Goal: Task Accomplishment & Management: Complete application form

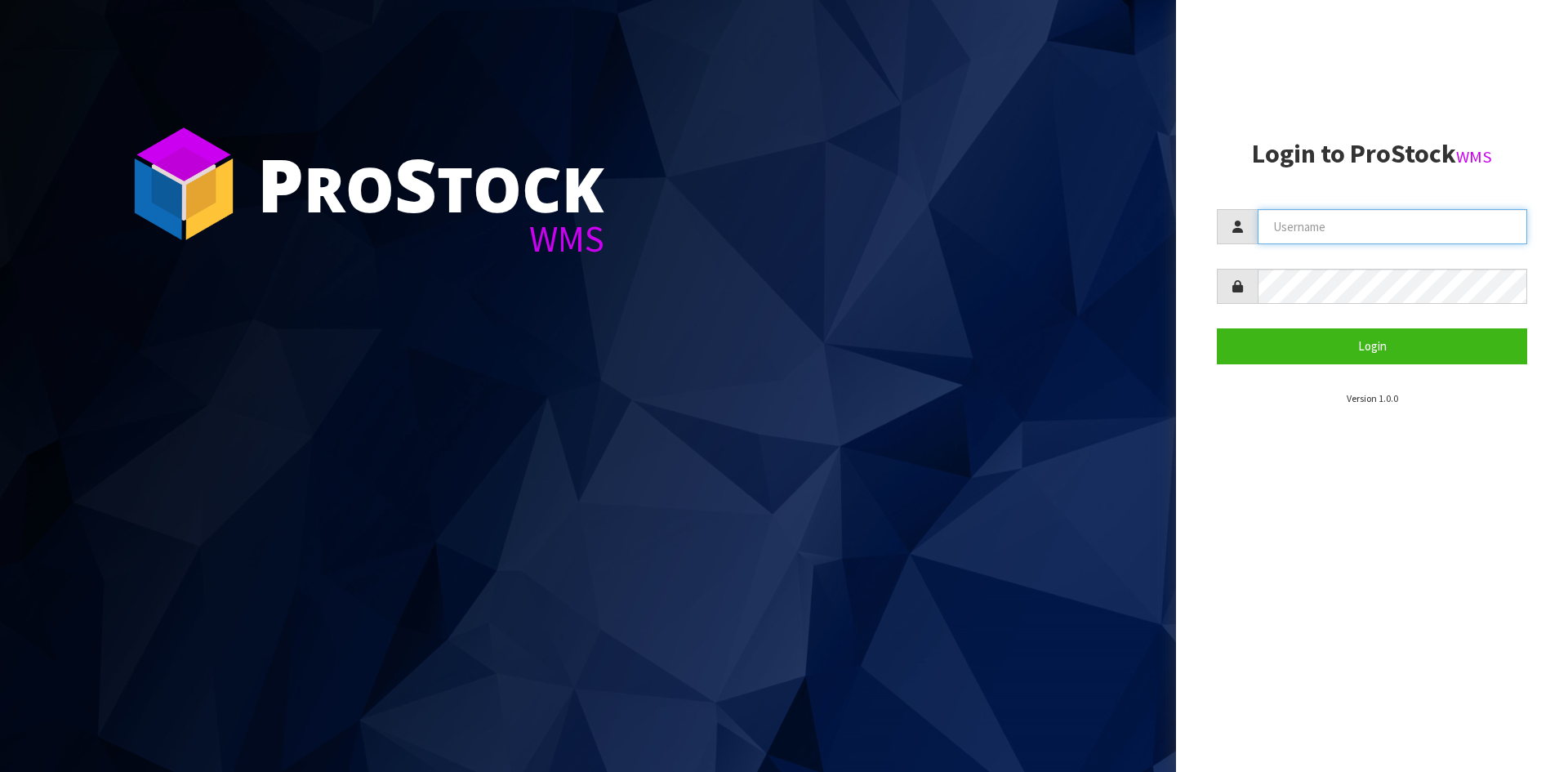
click at [1380, 244] on input "text" at bounding box center [1392, 226] width 270 height 35
click at [1364, 228] on input "text" at bounding box center [1392, 226] width 270 height 35
type input "[PERSON_NAME][EMAIL_ADDRESS][DOMAIN_NAME]"
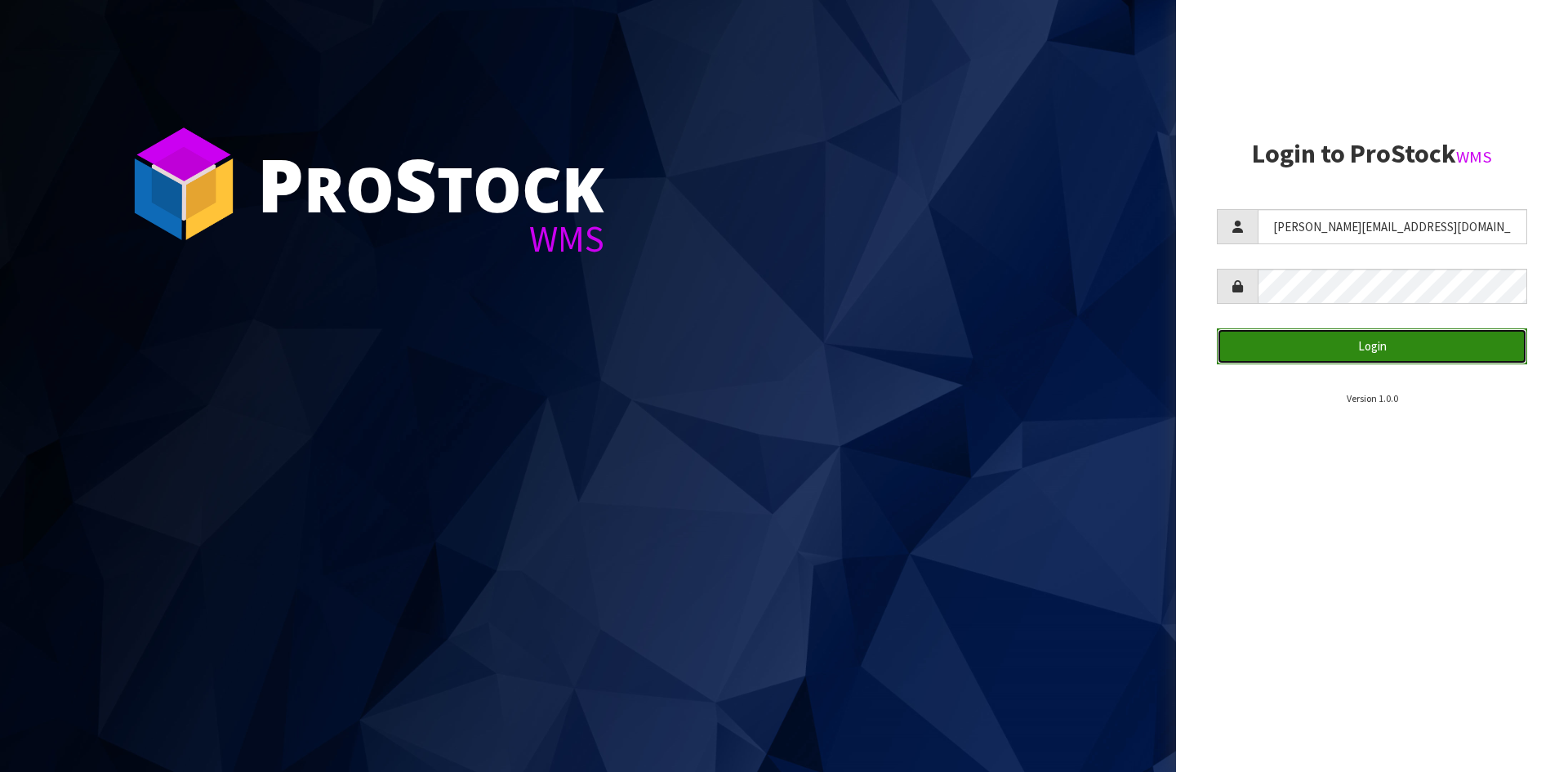
click at [1419, 342] on button "Login" at bounding box center [1371, 346] width 310 height 35
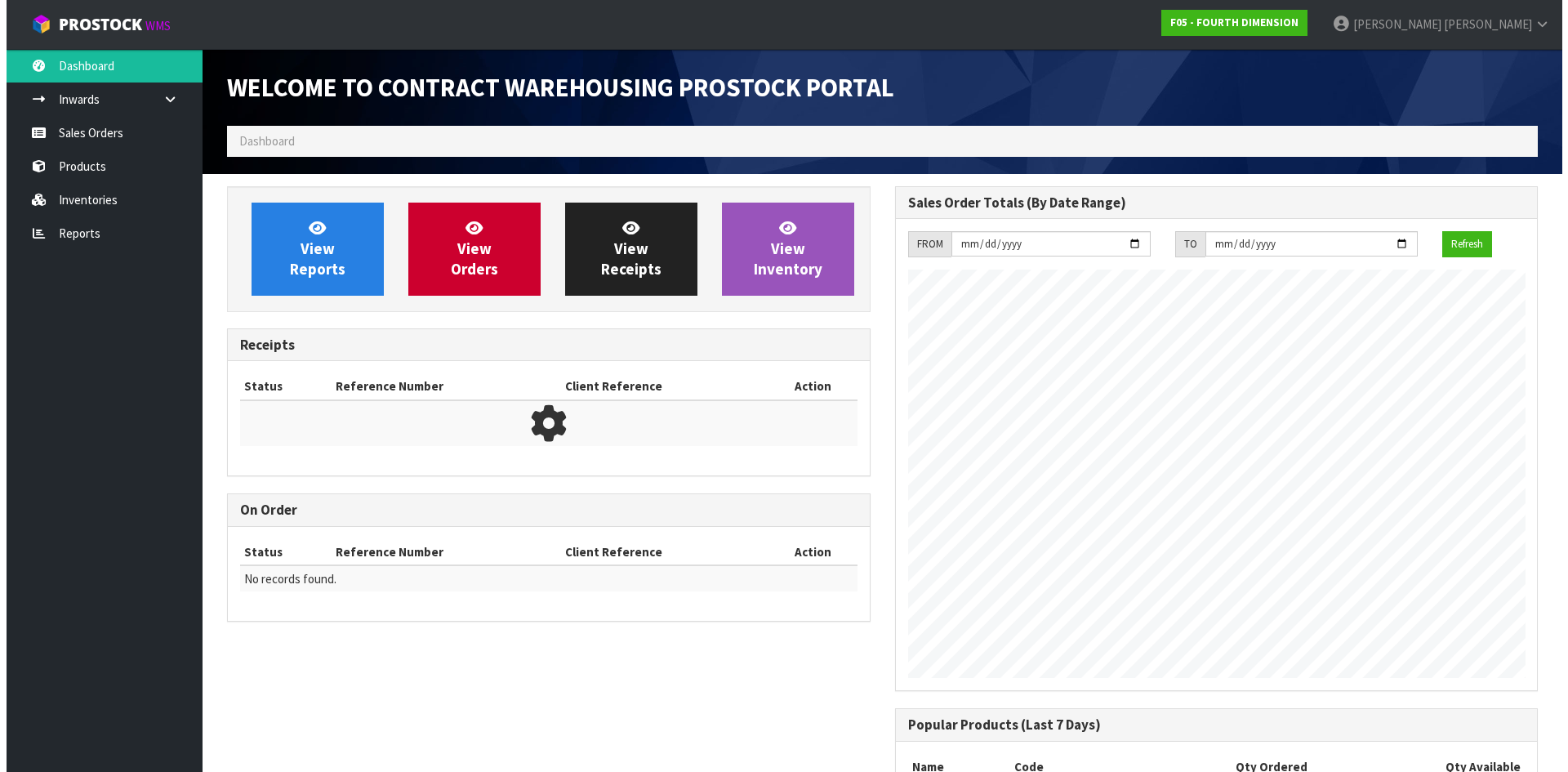
scroll to position [815888, 815937]
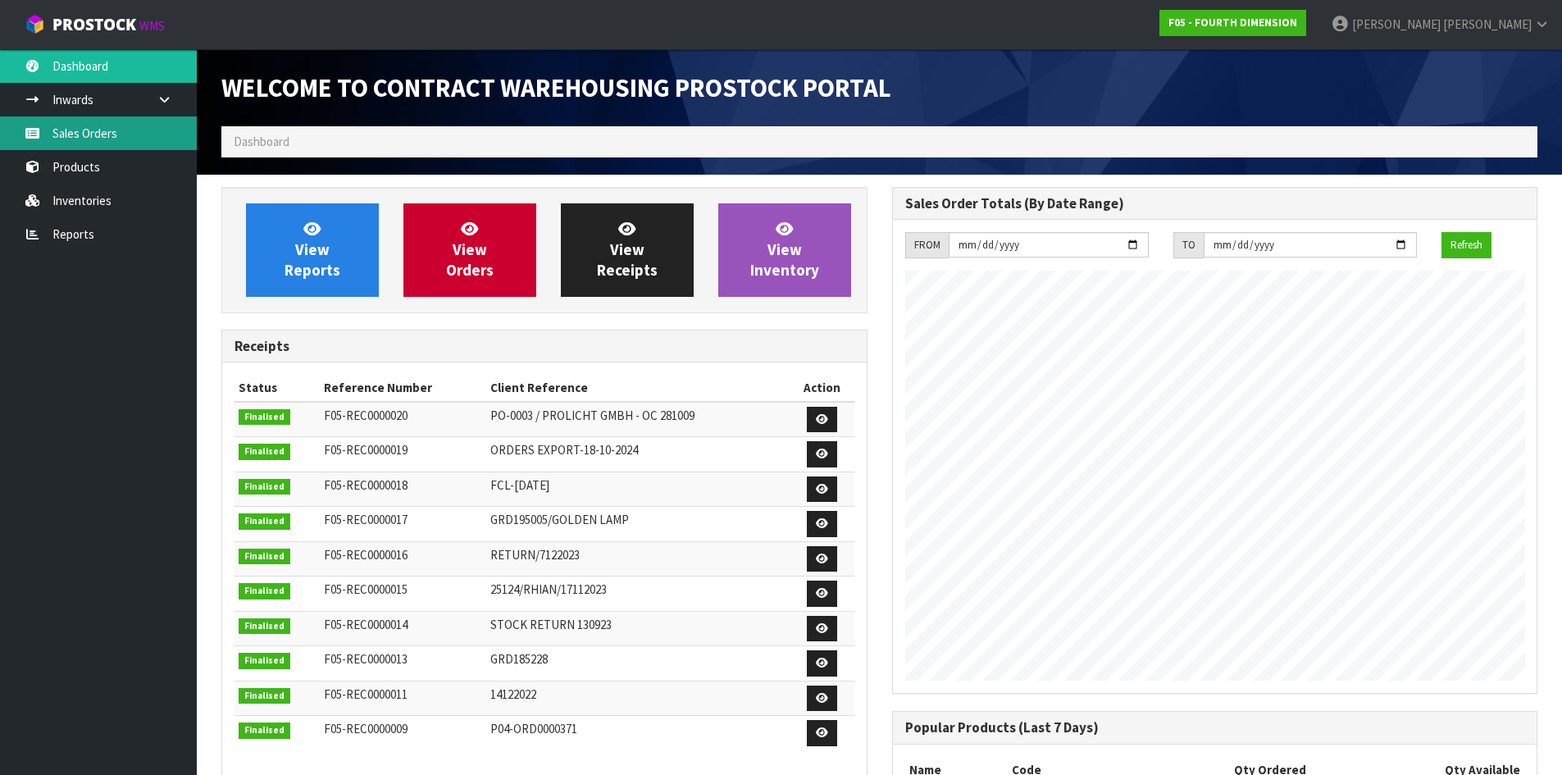
click at [56, 128] on link "Sales Orders" at bounding box center [98, 133] width 197 height 34
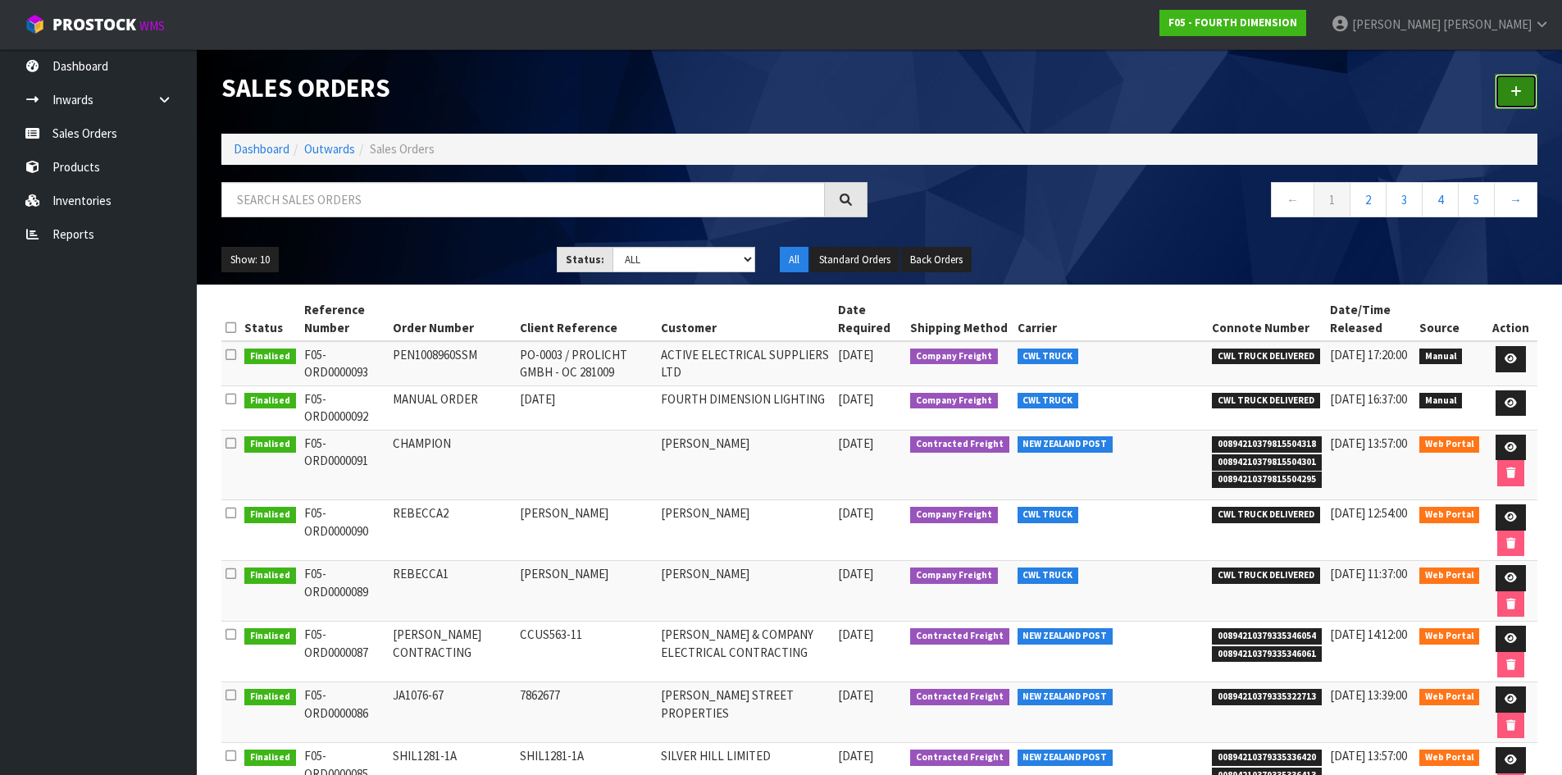
drag, startPoint x: 1519, startPoint y: 79, endPoint x: 1515, endPoint y: 89, distance: 11.4
click at [1519, 80] on link at bounding box center [1515, 91] width 43 height 35
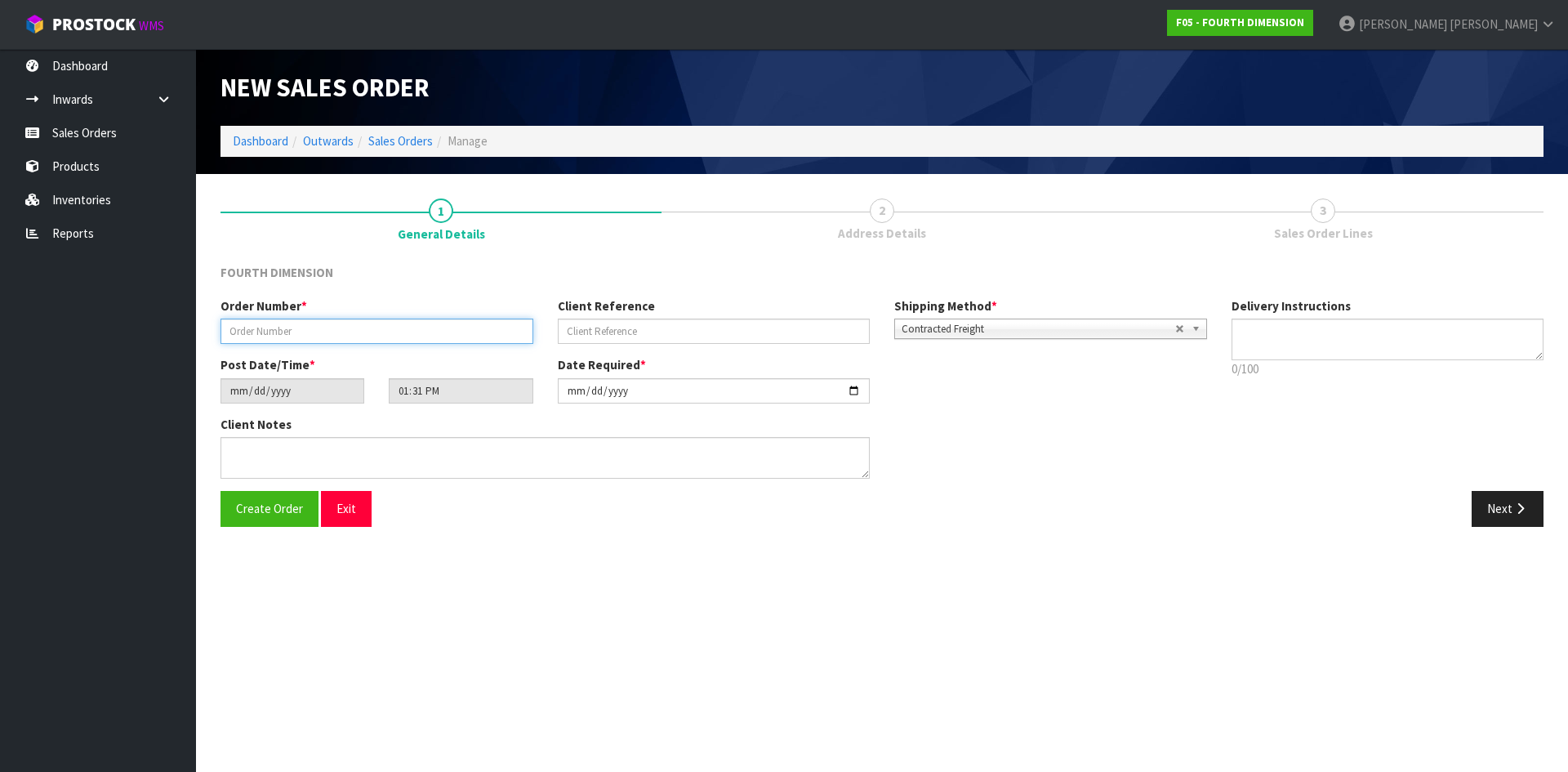
click at [332, 320] on input "text" at bounding box center [377, 331] width 313 height 25
type input "STOCK GAN"
click at [655, 343] on input "text" at bounding box center [714, 331] width 313 height 25
click at [671, 323] on input "LIGHTPLAM" at bounding box center [714, 331] width 313 height 25
type input "LIGHTPLAN"
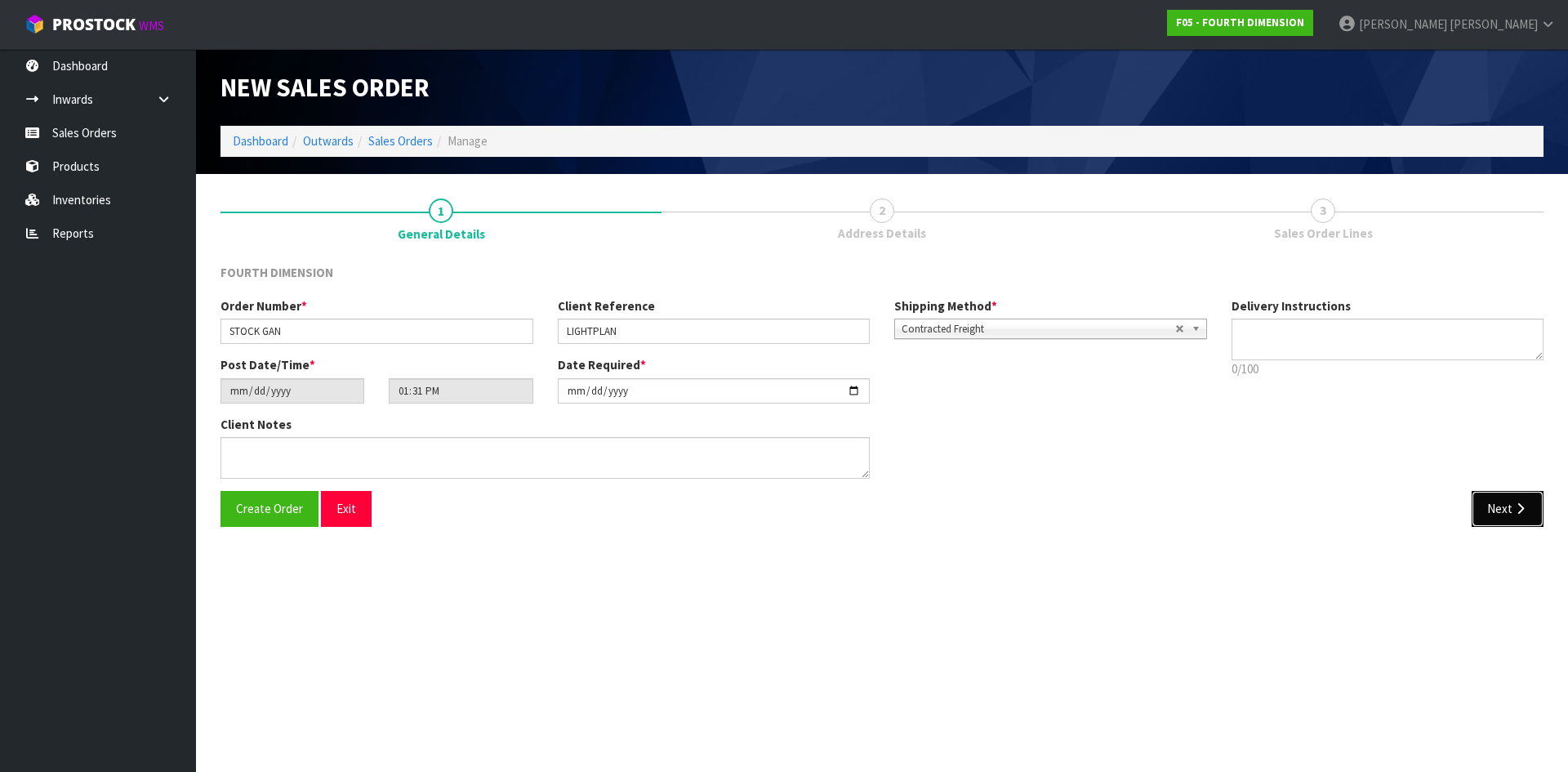
click at [1526, 508] on icon "button" at bounding box center [1520, 508] width 16 height 12
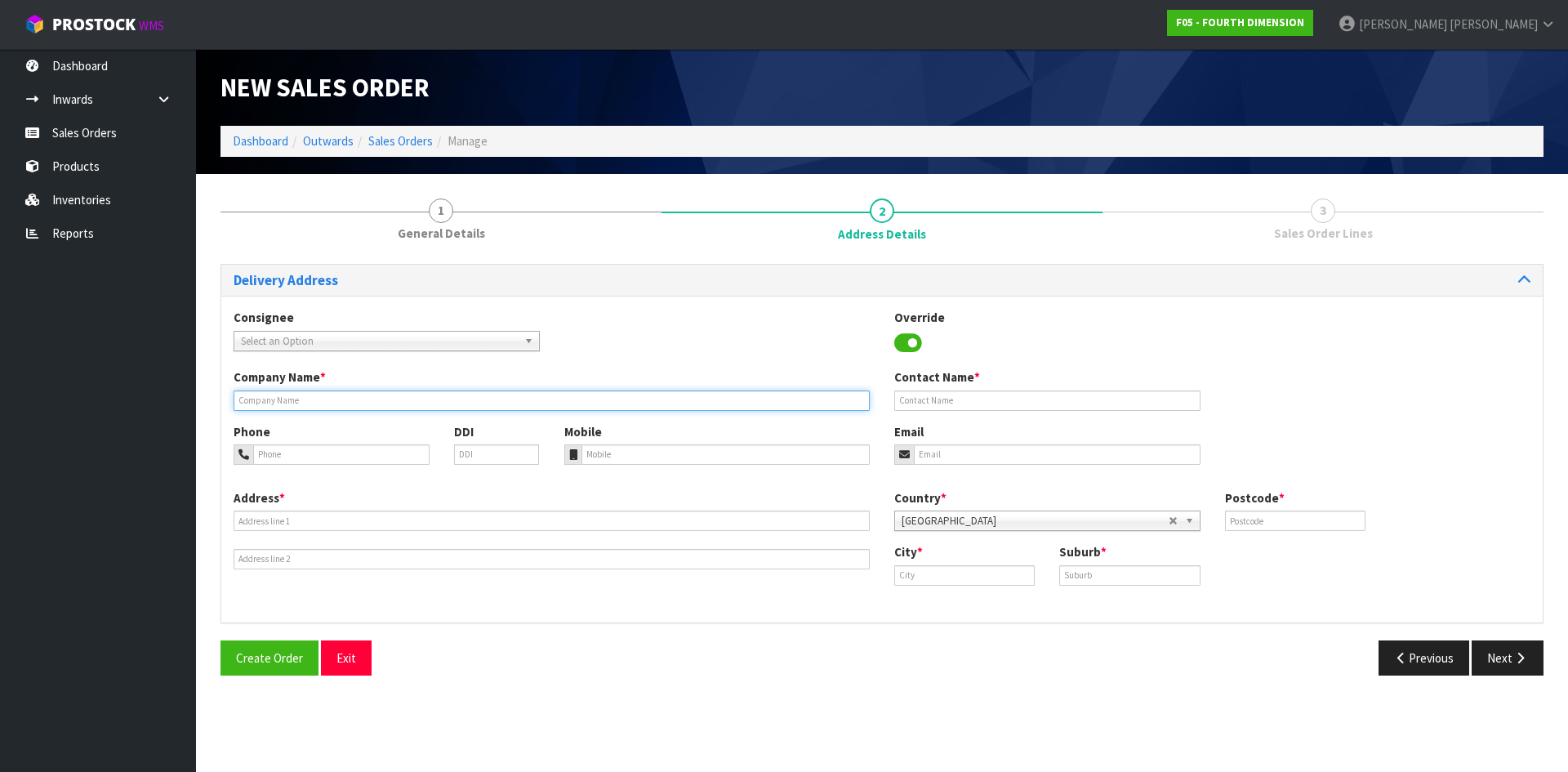
click at [376, 405] on input "text" at bounding box center [551, 400] width 637 height 20
click at [519, 342] on link "Select an Option" at bounding box center [386, 341] width 306 height 20
click at [519, 341] on link "Select an Option" at bounding box center [386, 341] width 306 height 20
click at [617, 331] on div "Consignee 000001.BAY MECHANICS - BAY MECHANICS 000001A - BRAKE & TRANSMISSION N…" at bounding box center [882, 339] width 1321 height 60
click at [326, 386] on label "Company Name *" at bounding box center [279, 377] width 93 height 17
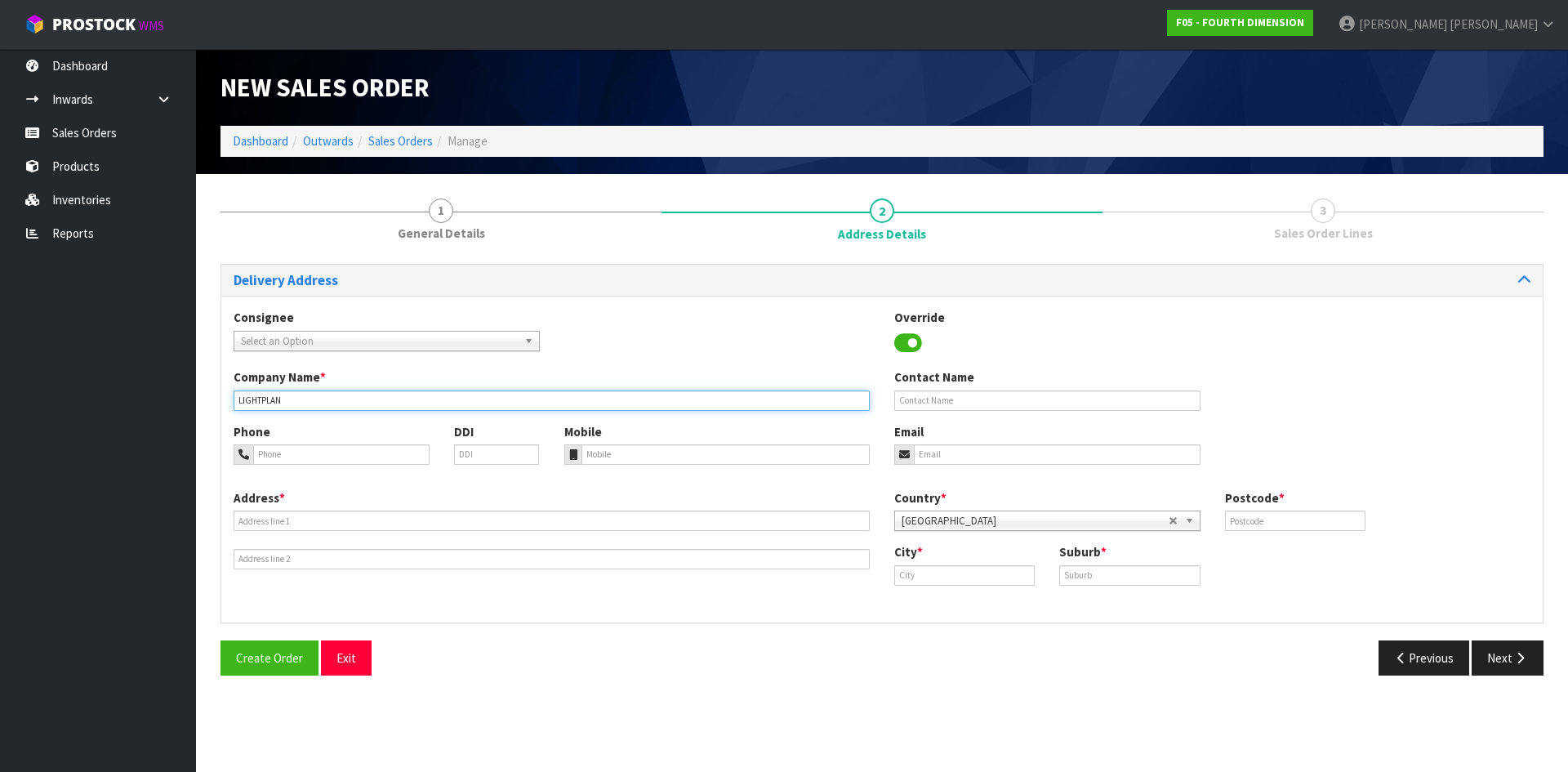
click at [322, 392] on input "LIGHTPLAN" at bounding box center [551, 400] width 637 height 20
type input "LIGHTPLAN - C/O GAN"
click at [933, 396] on input "text" at bounding box center [1047, 400] width 306 height 20
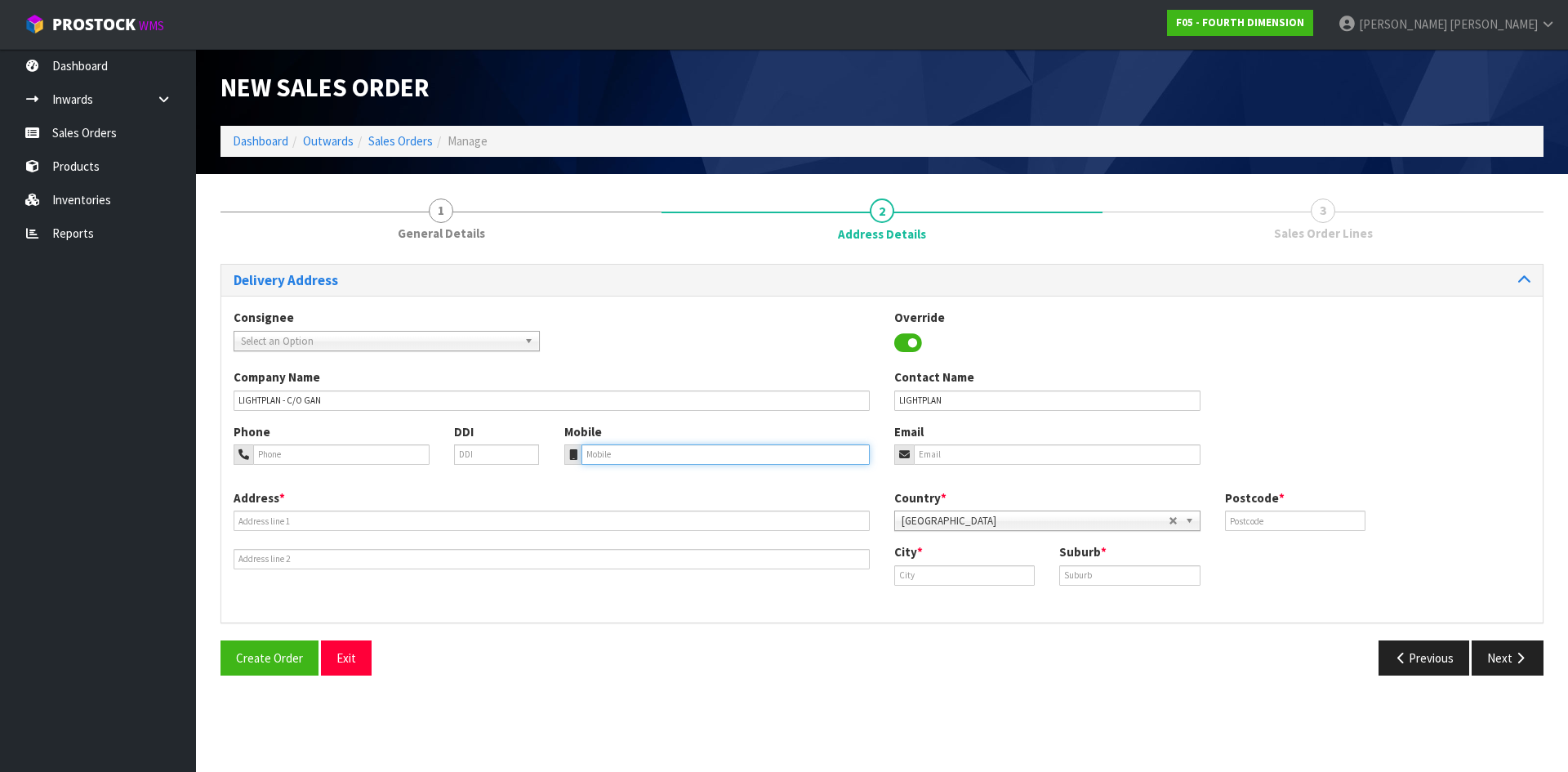
click at [670, 461] on input "tel" at bounding box center [726, 454] width 289 height 20
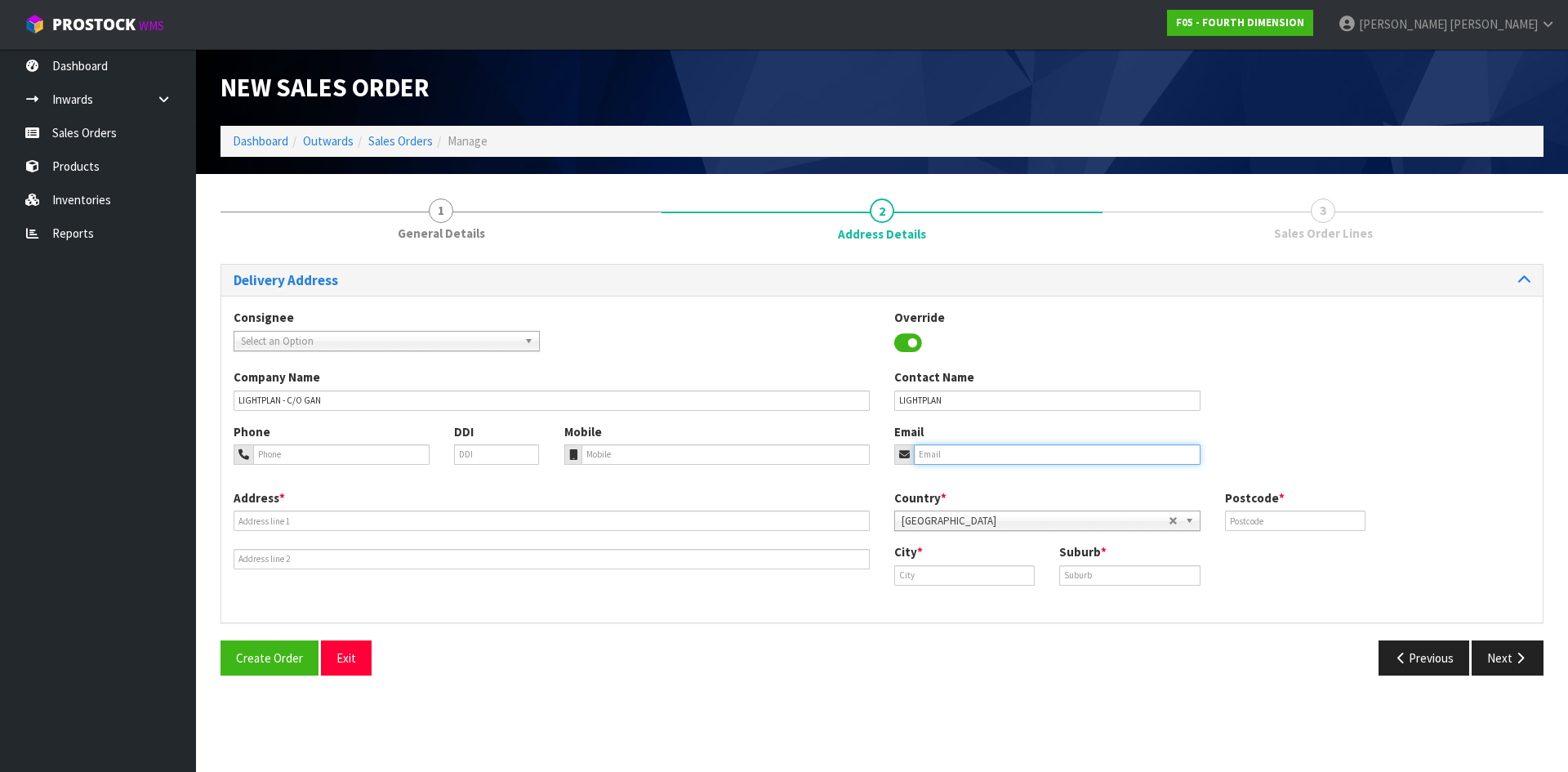
drag, startPoint x: 986, startPoint y: 458, endPoint x: 1008, endPoint y: 469, distance: 24.6
click at [985, 458] on input "email" at bounding box center [1057, 454] width 287 height 20
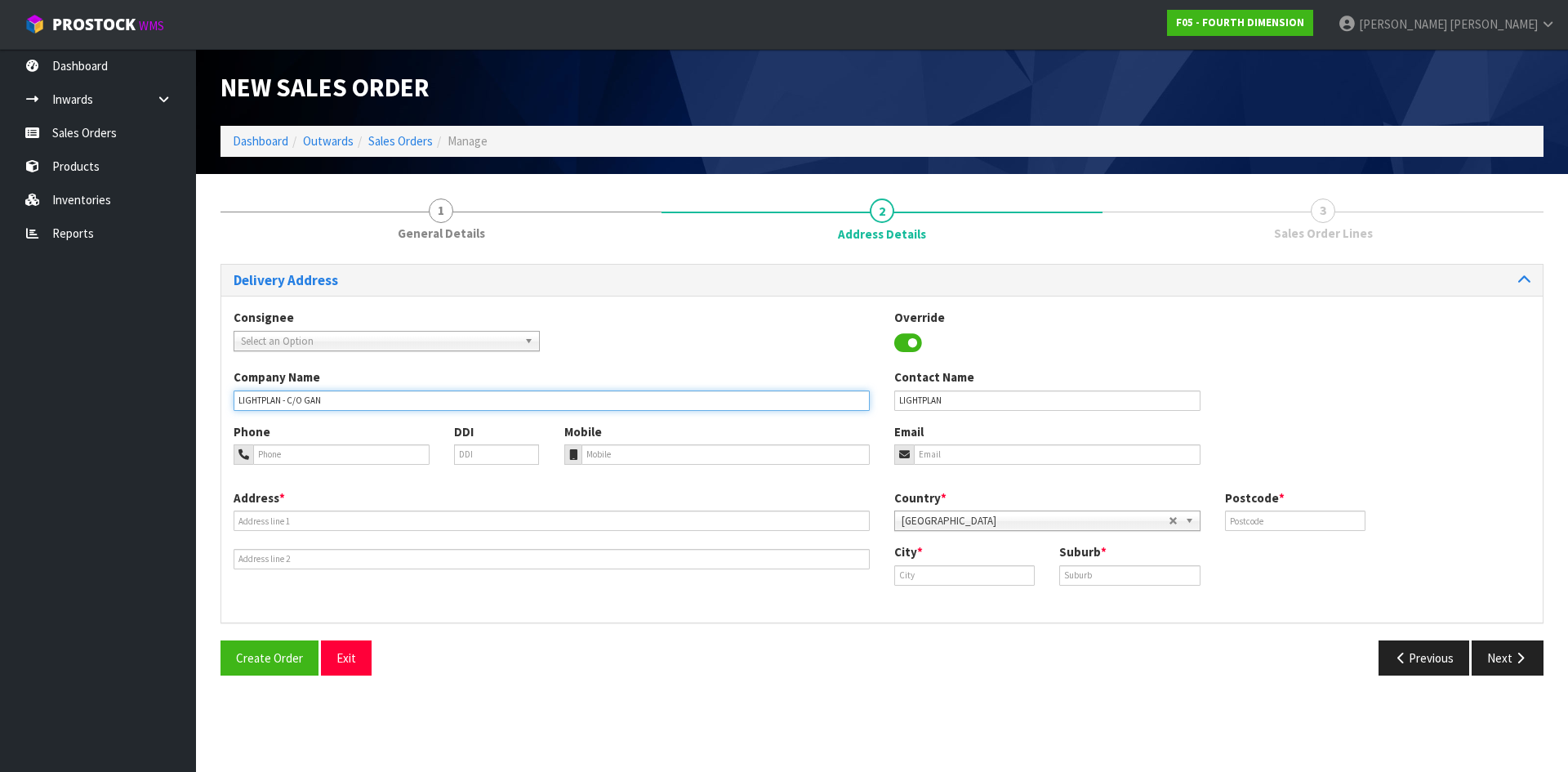
click at [416, 401] on input "LIGHTPLAN - C/O GAN" at bounding box center [551, 400] width 637 height 20
drag, startPoint x: 928, startPoint y: 405, endPoint x: 846, endPoint y: 399, distance: 82.2
click at [846, 399] on div "Company Name LIGHTPLAN - C/O GAN Contact Name LIGHTPLAN" at bounding box center [882, 395] width 1321 height 54
paste input "[PERSON_NAME]"
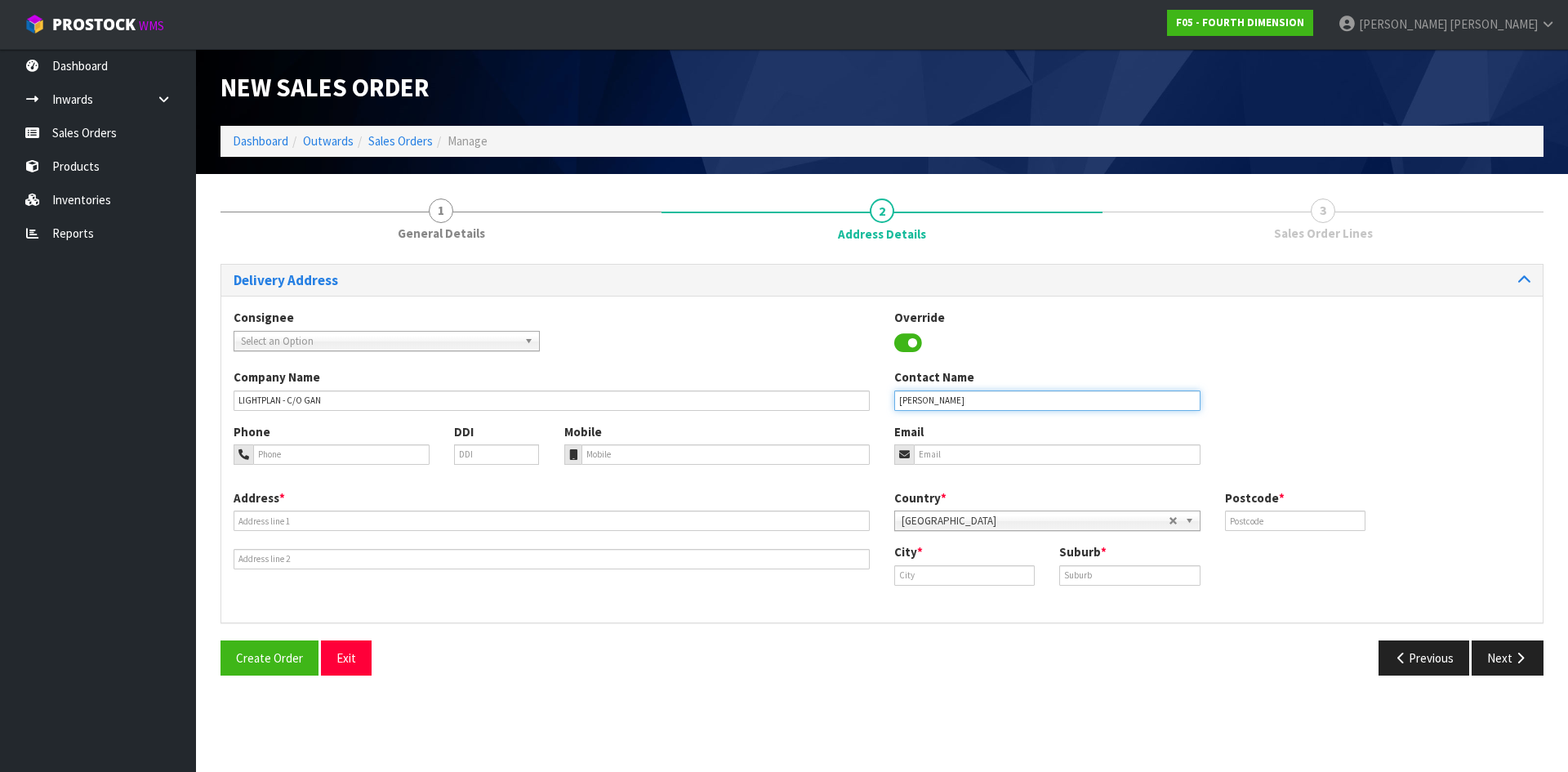
type input "[PERSON_NAME]"
click at [1063, 457] on input "email" at bounding box center [1057, 454] width 287 height 20
click at [618, 457] on input "tel" at bounding box center [726, 454] width 289 height 20
paste input "021677344"
type input "021677344"
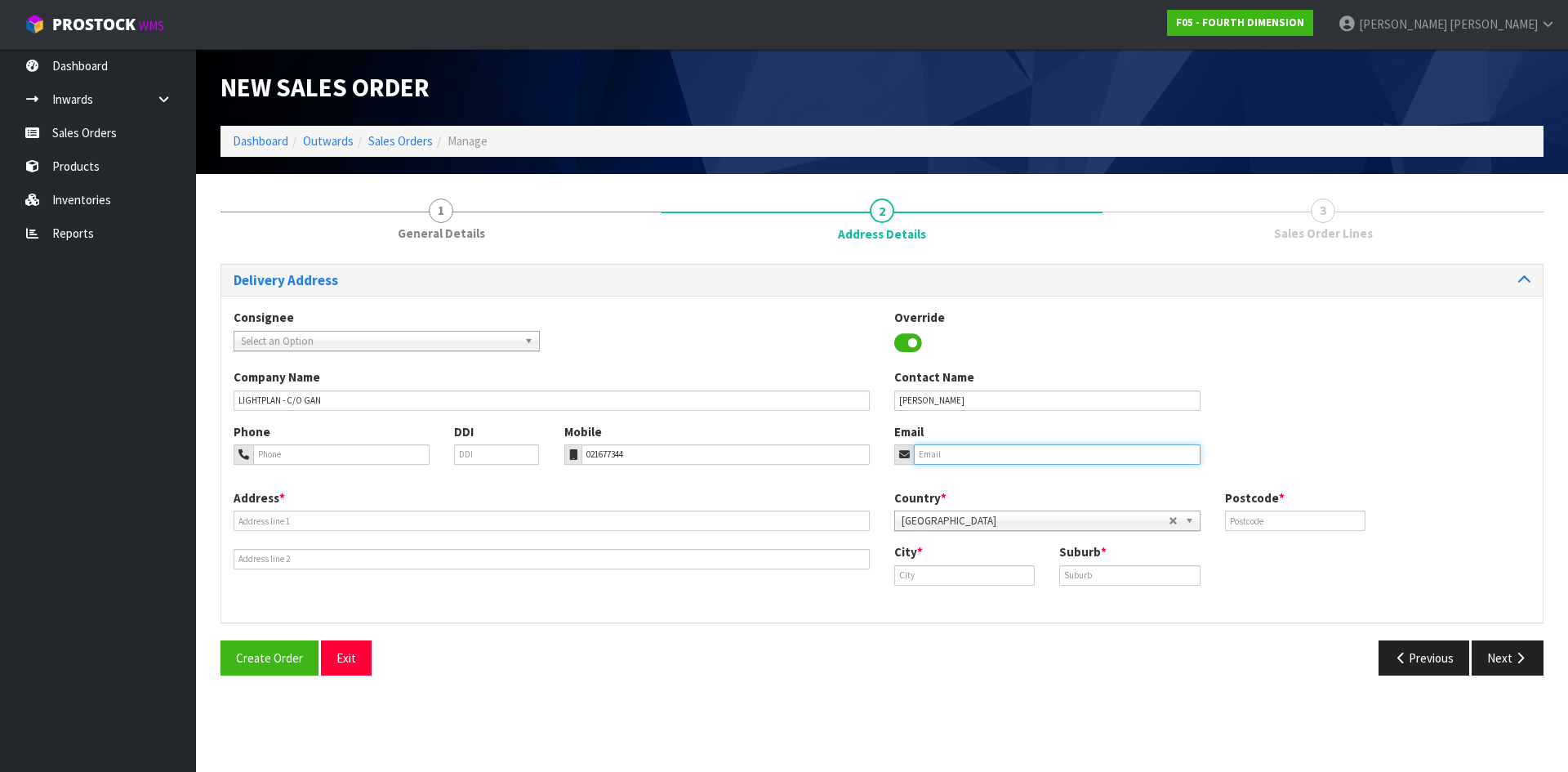
click at [930, 449] on input "email" at bounding box center [1057, 454] width 287 height 20
paste input "[PERSON_NAME][EMAIL_ADDRESS][DOMAIN_NAME]"
type input "[PERSON_NAME][EMAIL_ADDRESS][DOMAIN_NAME]"
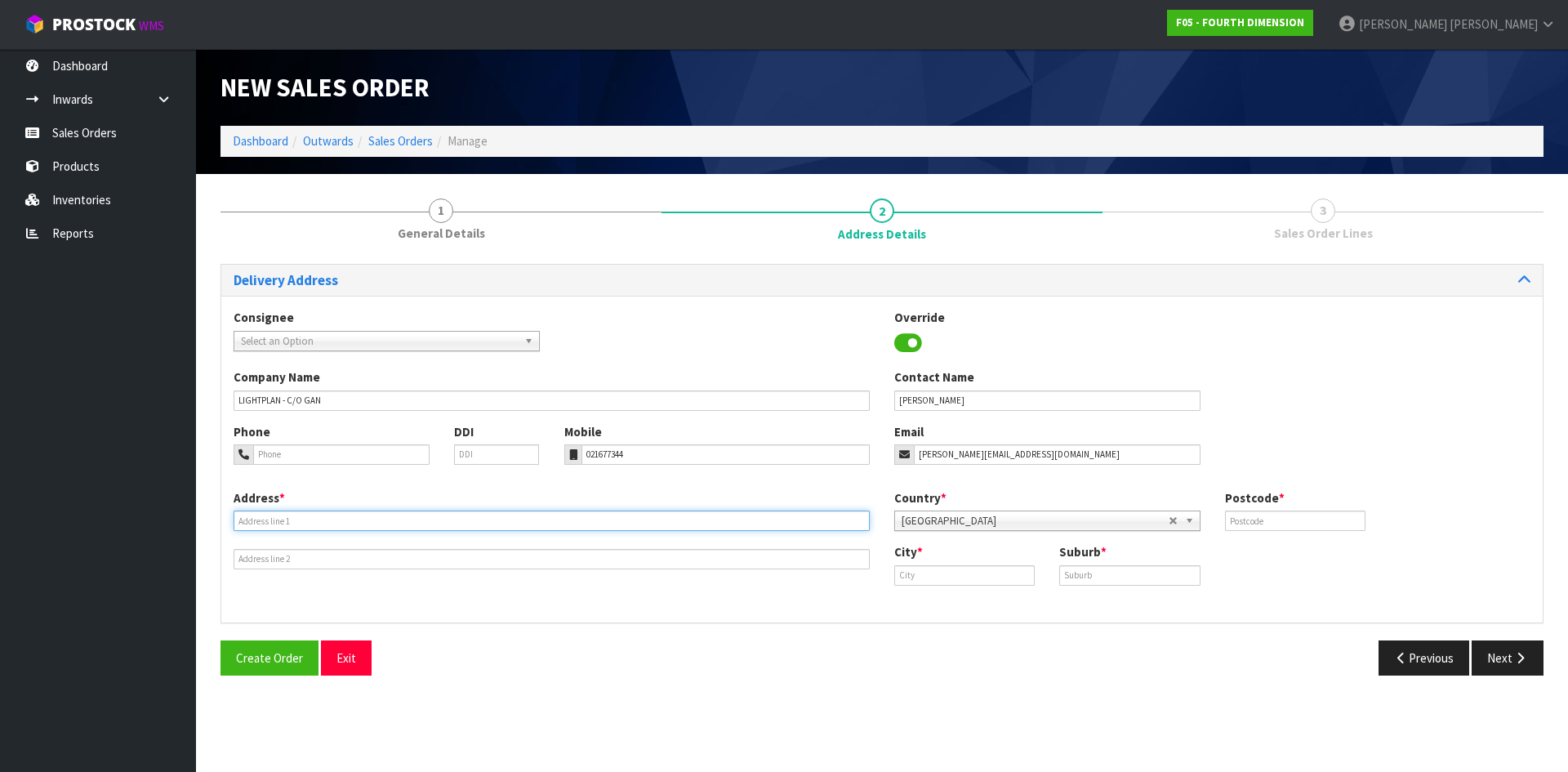
click at [295, 526] on input "text" at bounding box center [551, 520] width 637 height 20
click at [351, 517] on input "text" at bounding box center [551, 520] width 637 height 20
type input "LIGHT PLAN - 75 [PERSON_NAME] RISE"
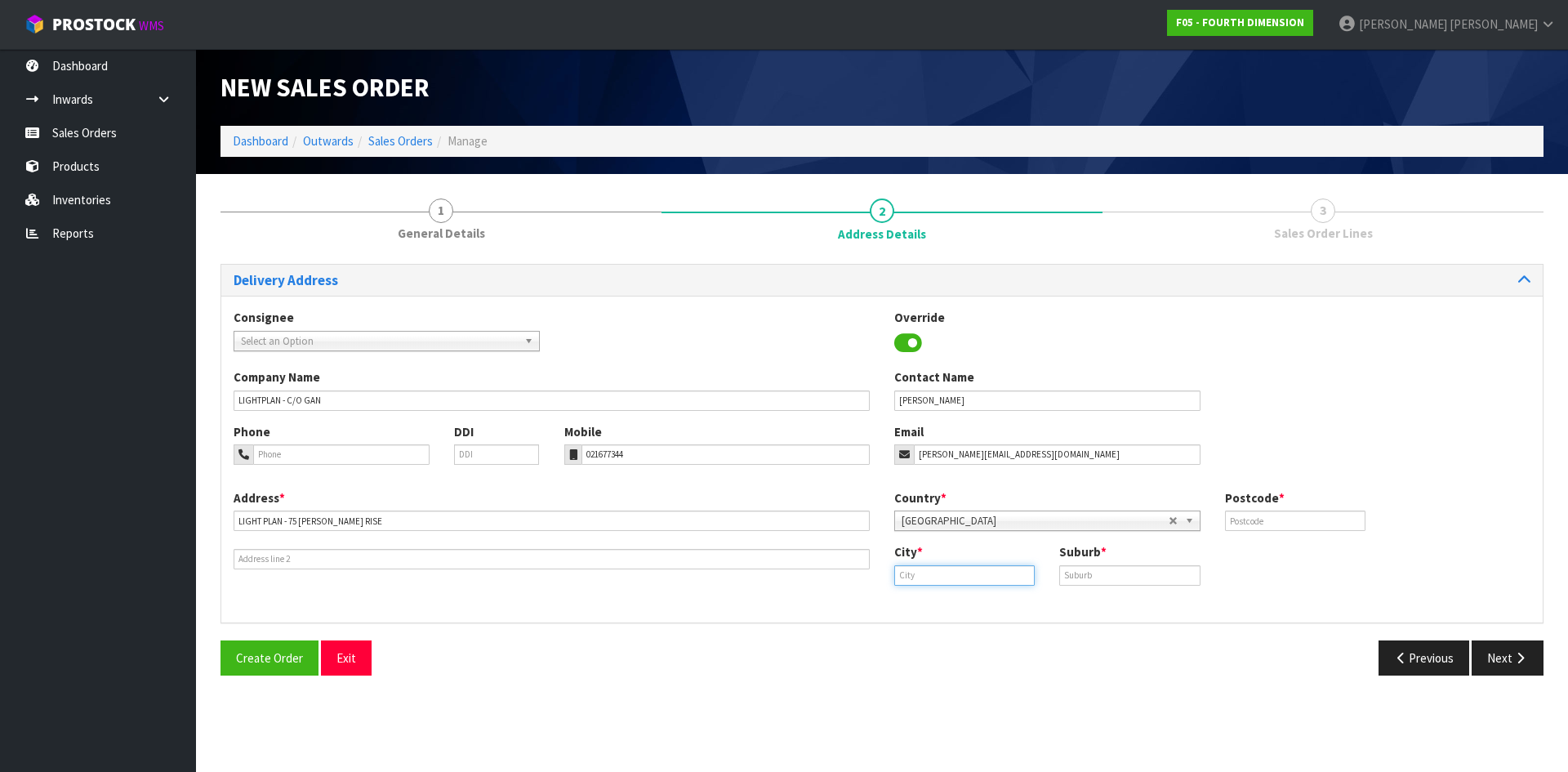
click at [1009, 579] on input "text" at bounding box center [964, 575] width 140 height 20
type input "[GEOGRAPHIC_DATA]"
click at [940, 608] on strong "[GEOGRAPHIC_DATA]" at bounding box center [964, 604] width 119 height 16
click at [1126, 576] on input "text" at bounding box center [1129, 575] width 140 height 20
type input "[PERSON_NAME]"
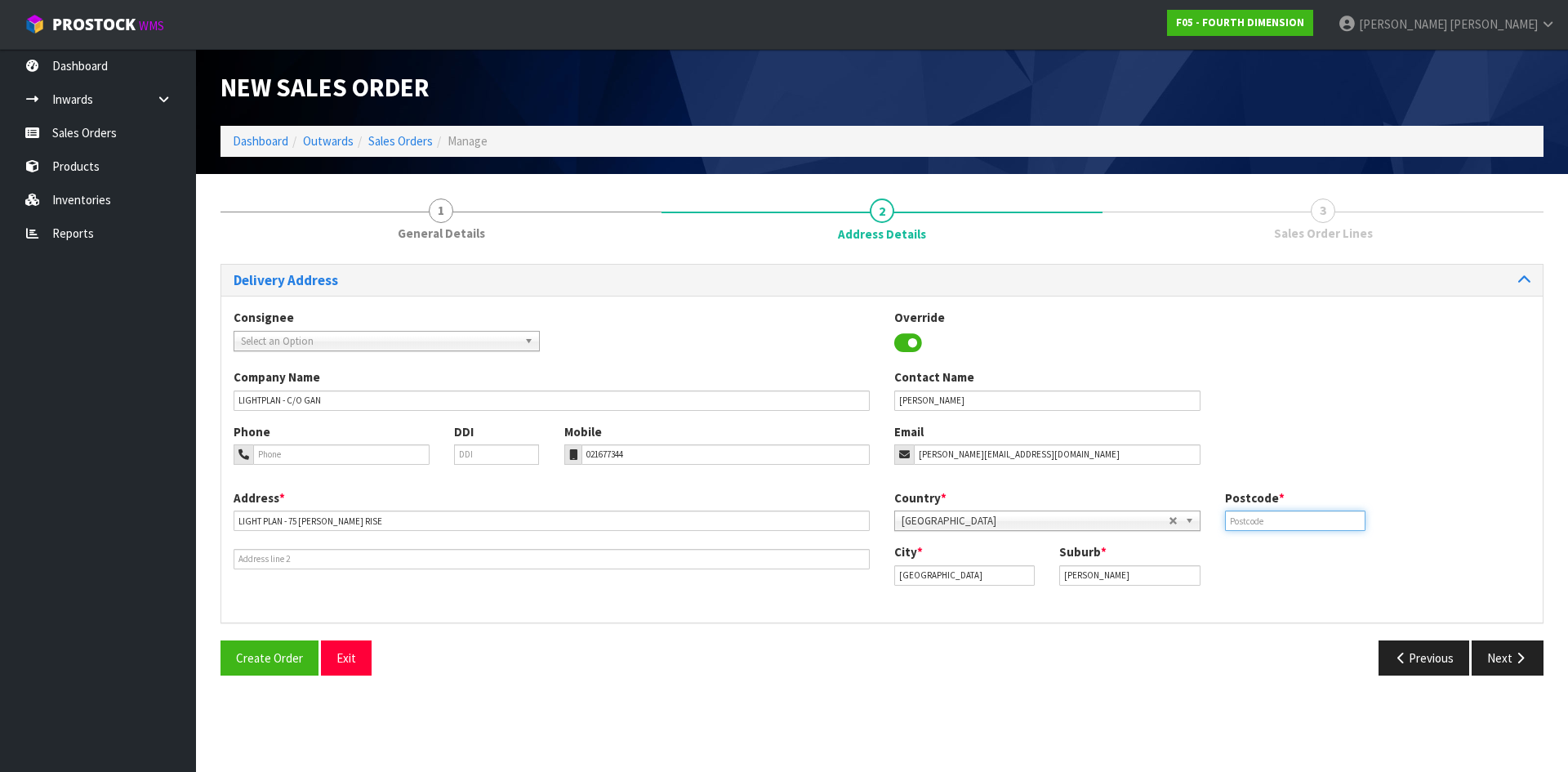
click at [1302, 525] on input "text" at bounding box center [1295, 520] width 140 height 20
type input "1052"
click at [1499, 666] on button "Next" at bounding box center [1507, 657] width 72 height 35
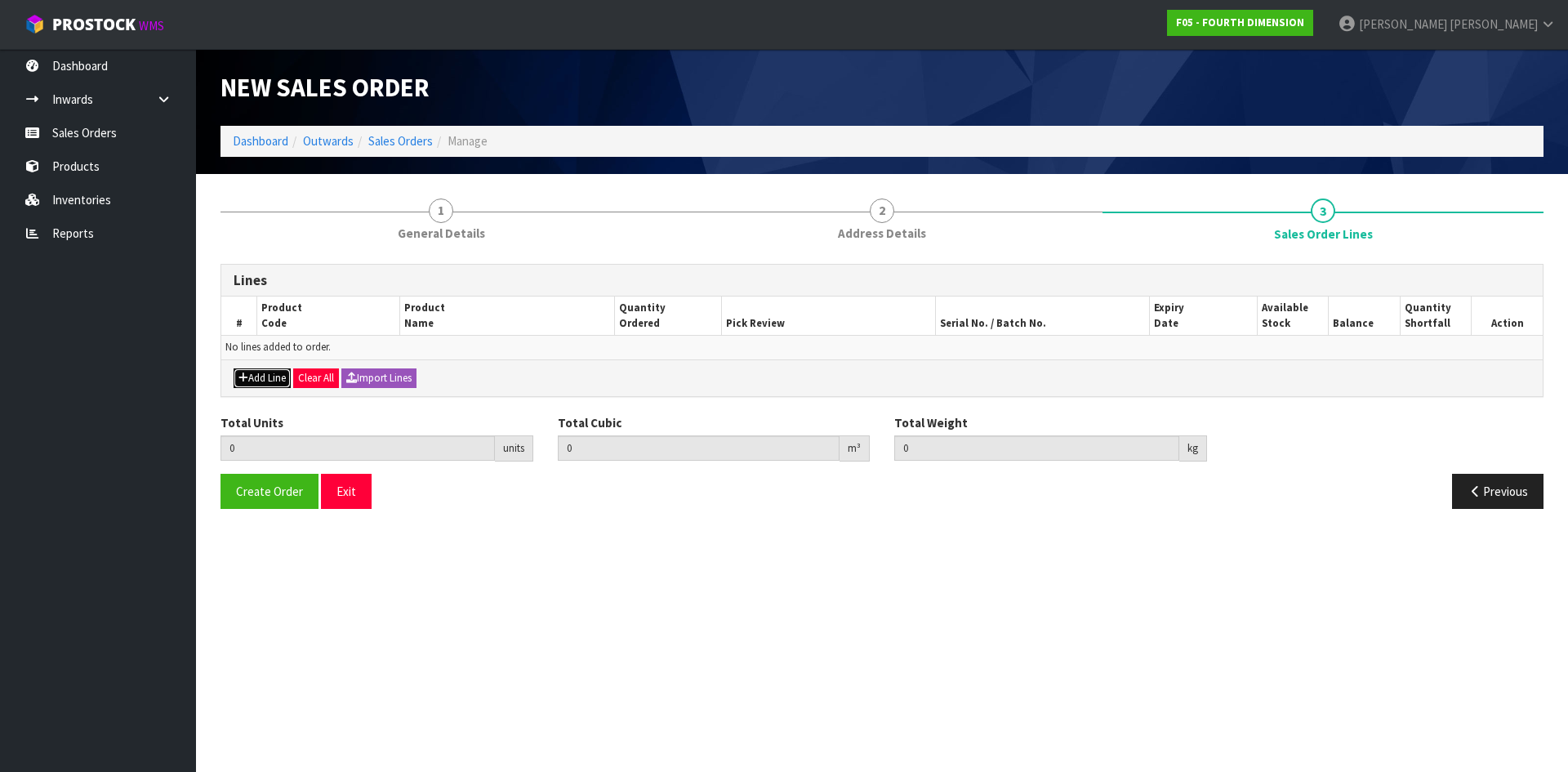
click at [270, 372] on button "Add Line" at bounding box center [261, 379] width 57 height 20
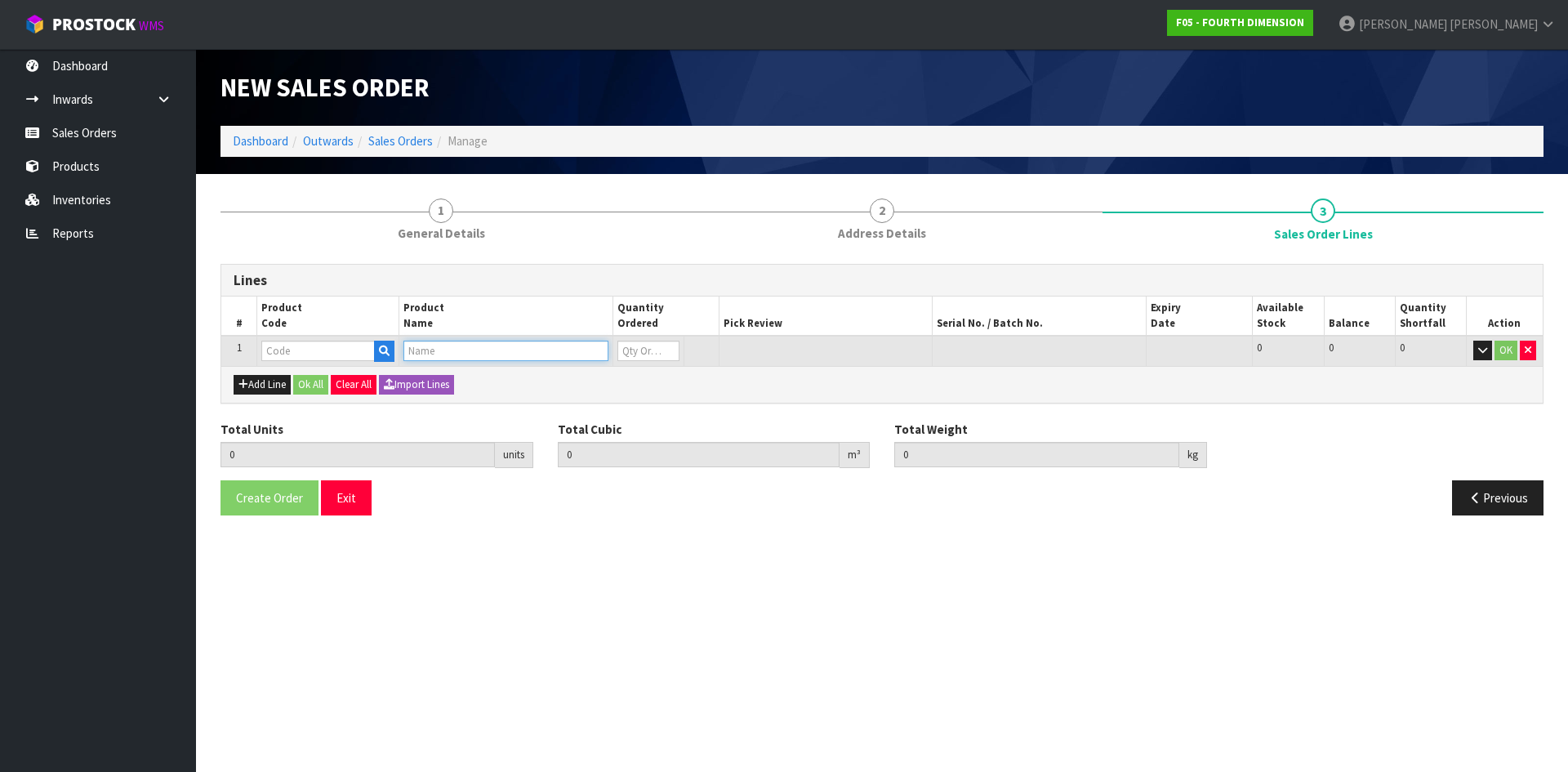
click at [454, 349] on input "text" at bounding box center [505, 351] width 204 height 20
type input "INGRO"
click at [541, 377] on link "INGRO UND 1 1W LED 2700K BRONZE" at bounding box center [516, 379] width 224 height 22
type input "INGROUND 1 1W LED 2700K BRONZE"
type input "0.000000"
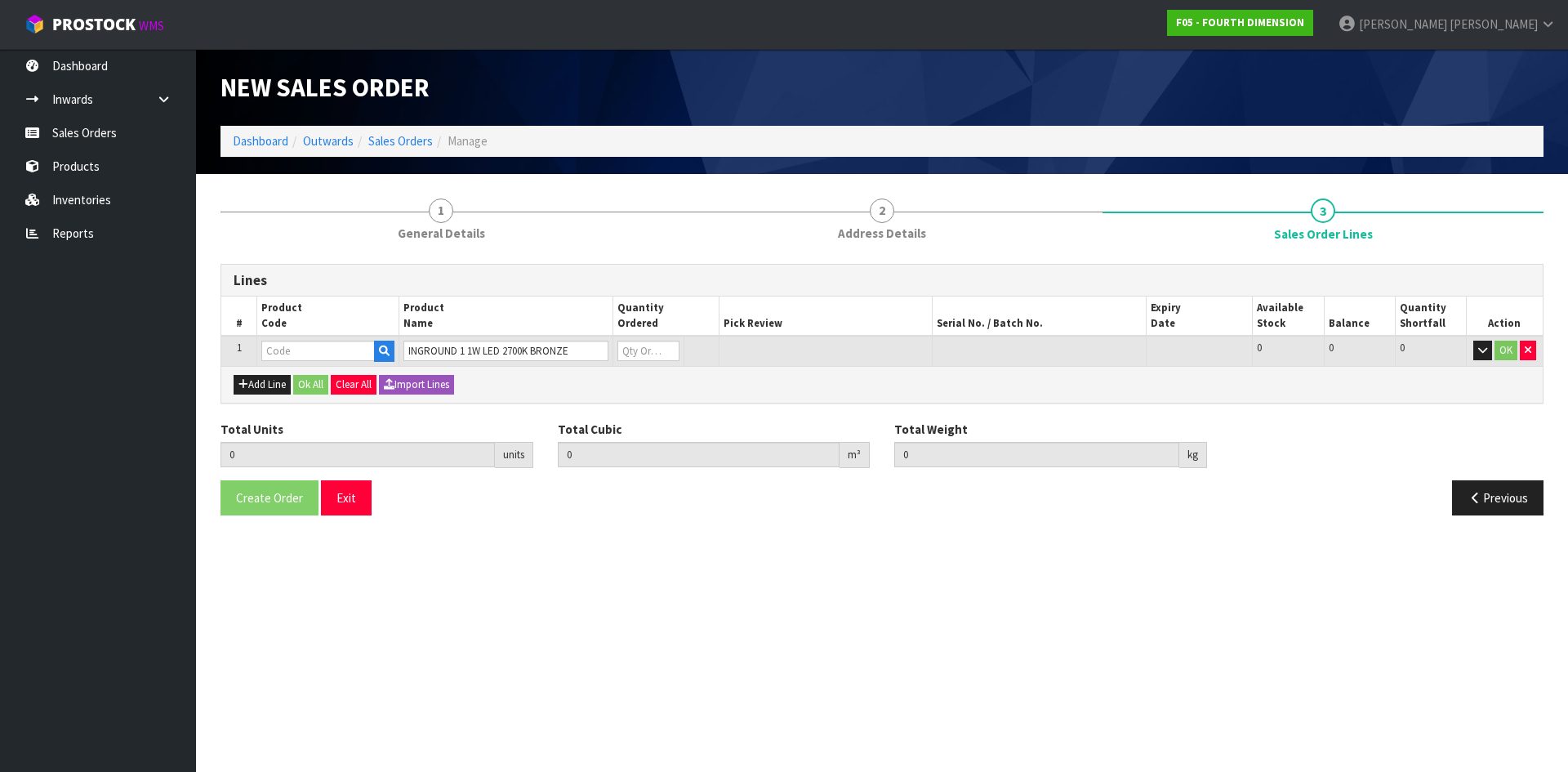
type input "0.000"
type input "GANL-IG1-1W-2700-BZE"
type input "0"
click at [662, 354] on input "0" at bounding box center [633, 351] width 60 height 20
click at [647, 351] on input "0" at bounding box center [633, 351] width 60 height 20
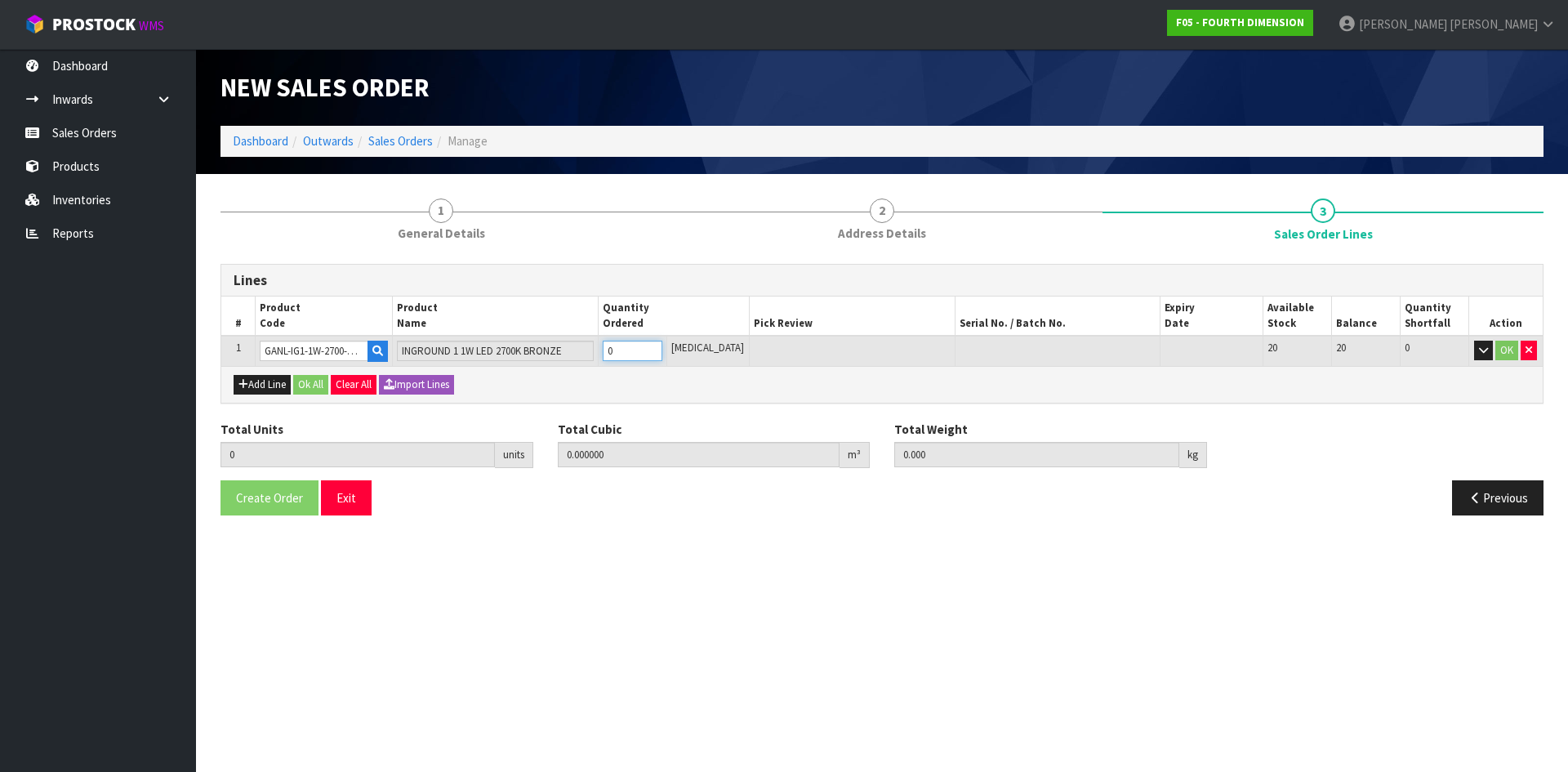
click at [647, 351] on input "0" at bounding box center [633, 351] width 60 height 20
click at [650, 350] on input "0" at bounding box center [633, 351] width 60 height 20
drag, startPoint x: 632, startPoint y: 353, endPoint x: 610, endPoint y: 356, distance: 22.2
click at [610, 356] on tr "1 GANL-IG1-1W-2700-BZE INGROUND 1 1W LED 2700K BRONZE 0 [MEDICAL_DATA] 20 20 0 …" at bounding box center [882, 351] width 1321 height 30
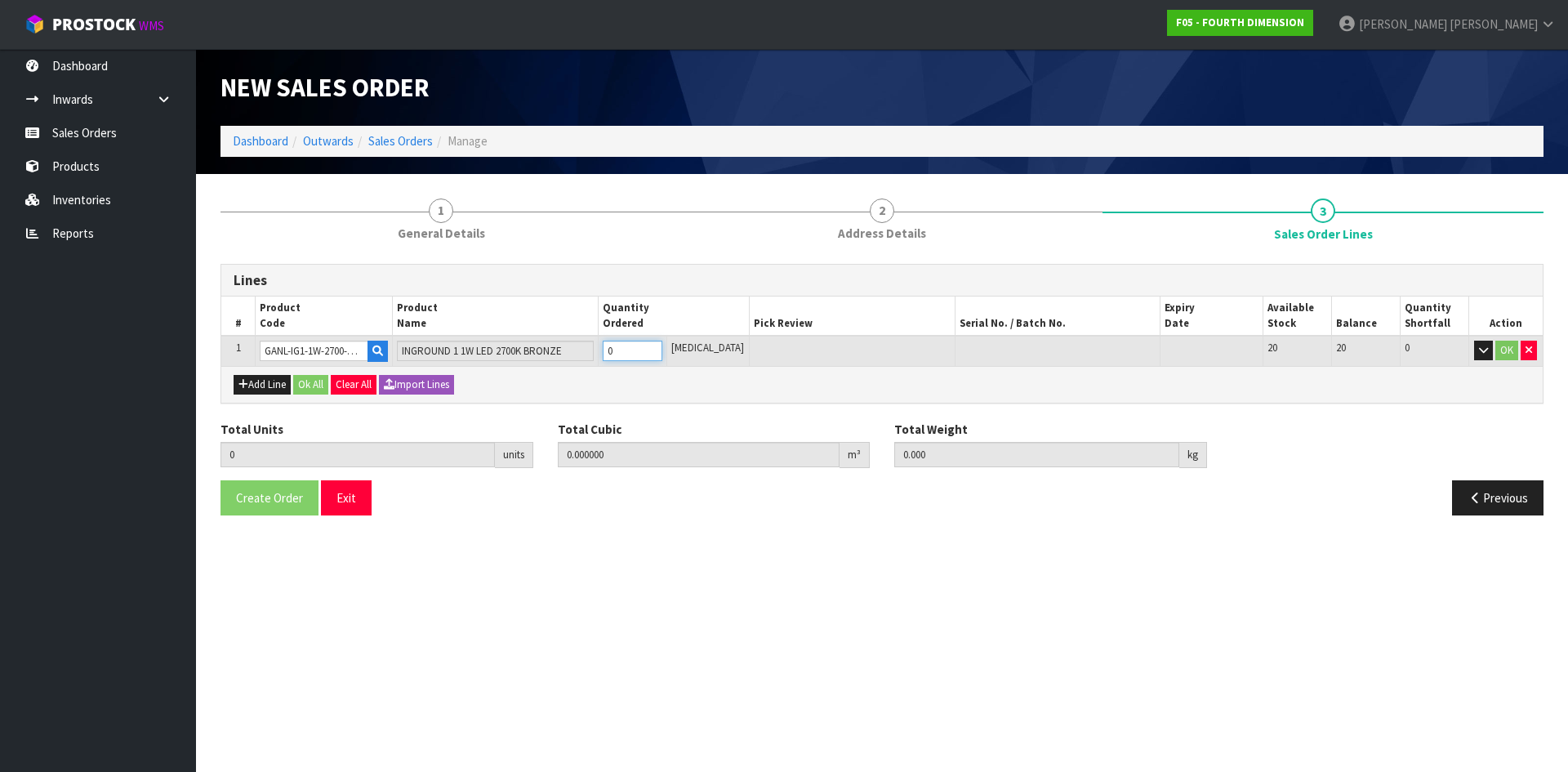
type input "2"
type input "0.001576"
type input "0.54"
type input "2"
type input "20"
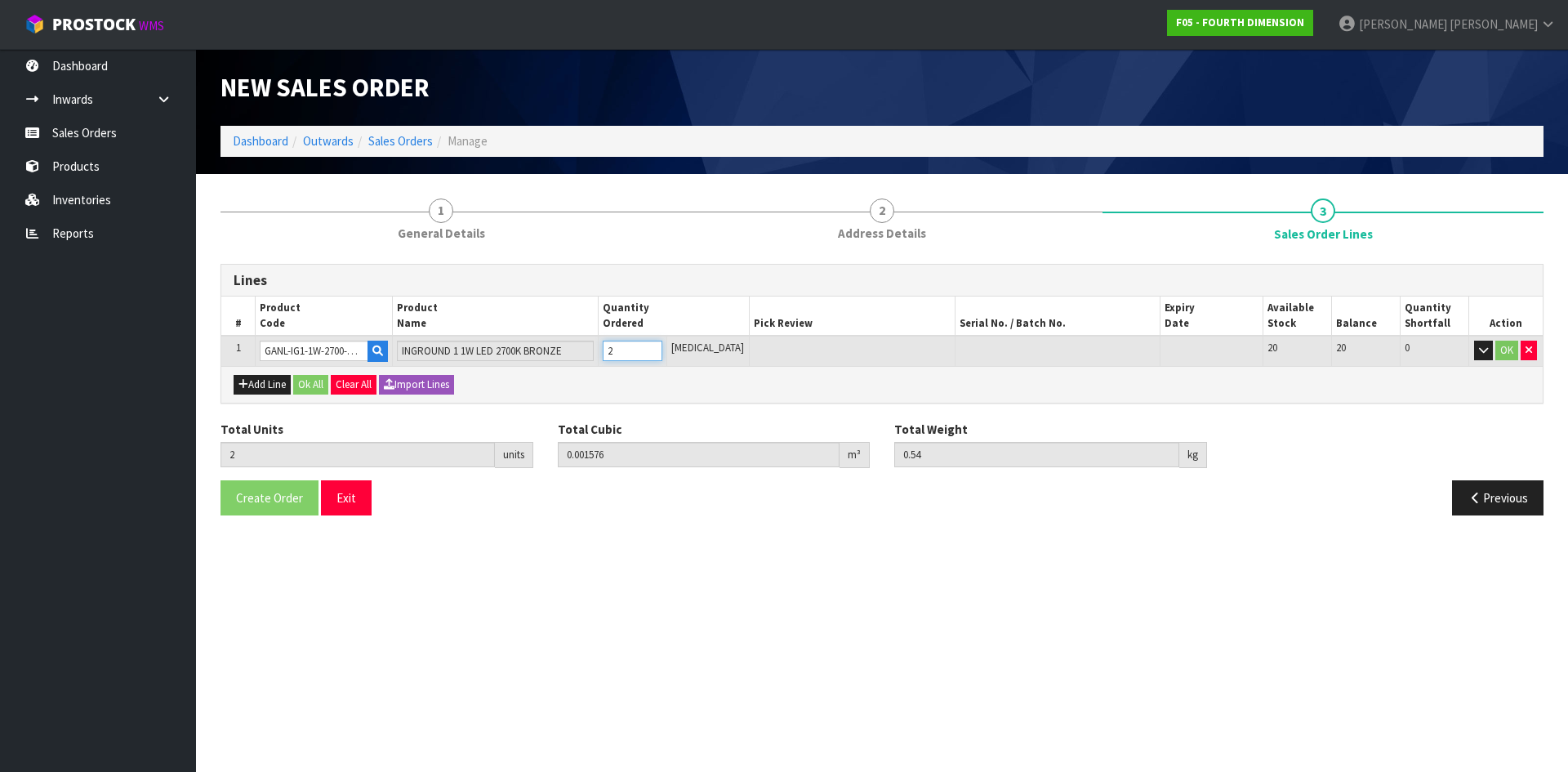
type input "0.01576"
type input "5.4"
type input "20"
click at [309, 383] on button "Ok All" at bounding box center [310, 385] width 35 height 20
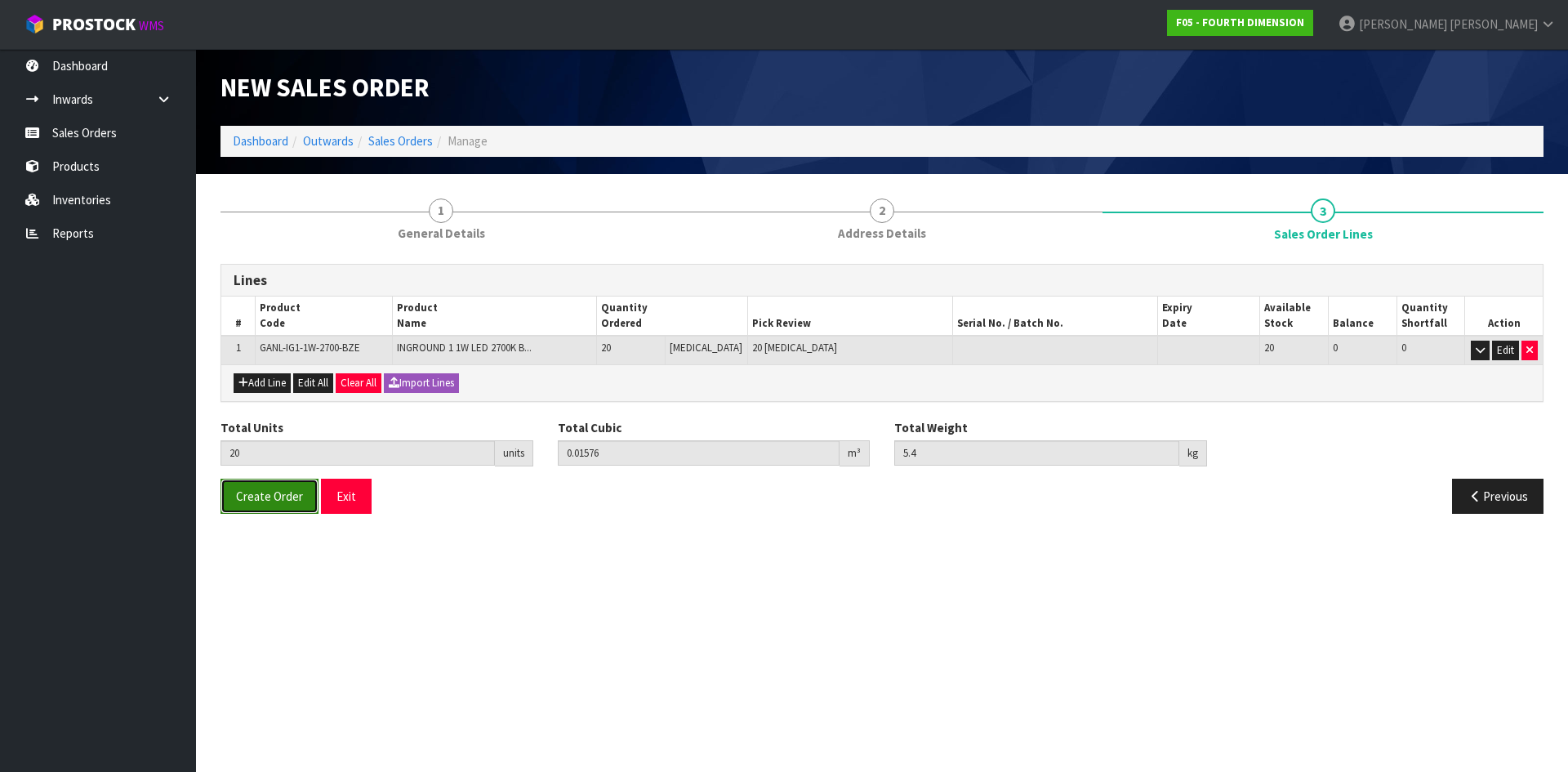
click at [250, 491] on span "Create Order" at bounding box center [269, 496] width 67 height 16
